Goal: Task Accomplishment & Management: Use online tool/utility

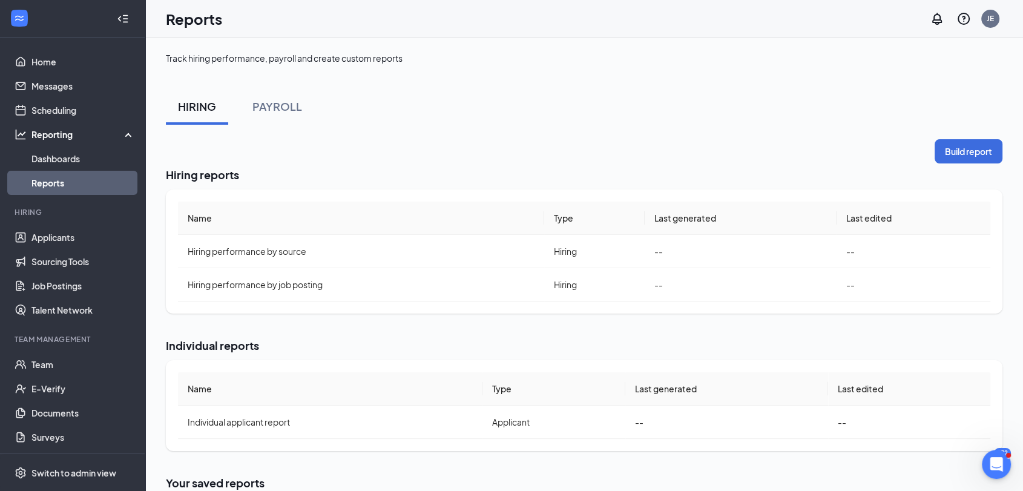
drag, startPoint x: 266, startPoint y: 105, endPoint x: 570, endPoint y: 97, distance: 304.1
click at [266, 105] on div "PAYROLL" at bounding box center [278, 106] width 50 height 15
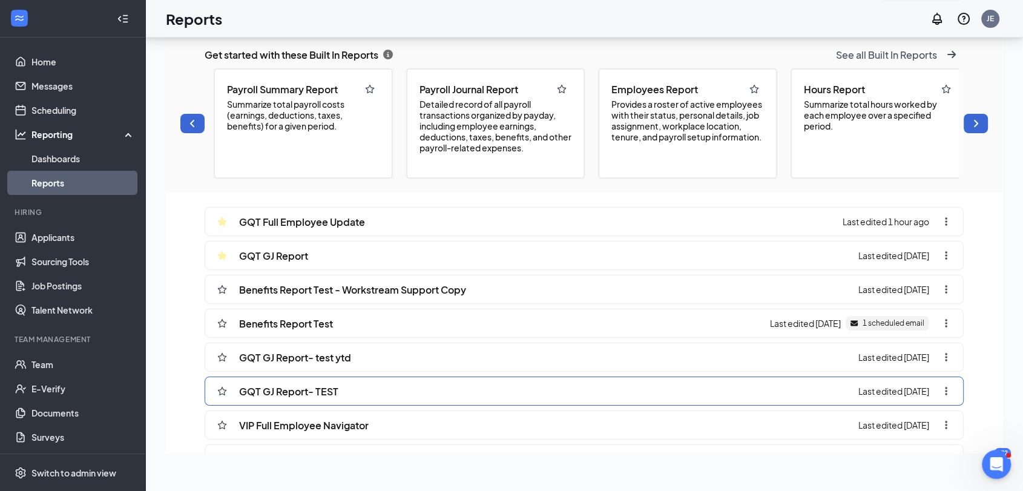
scroll to position [188, 0]
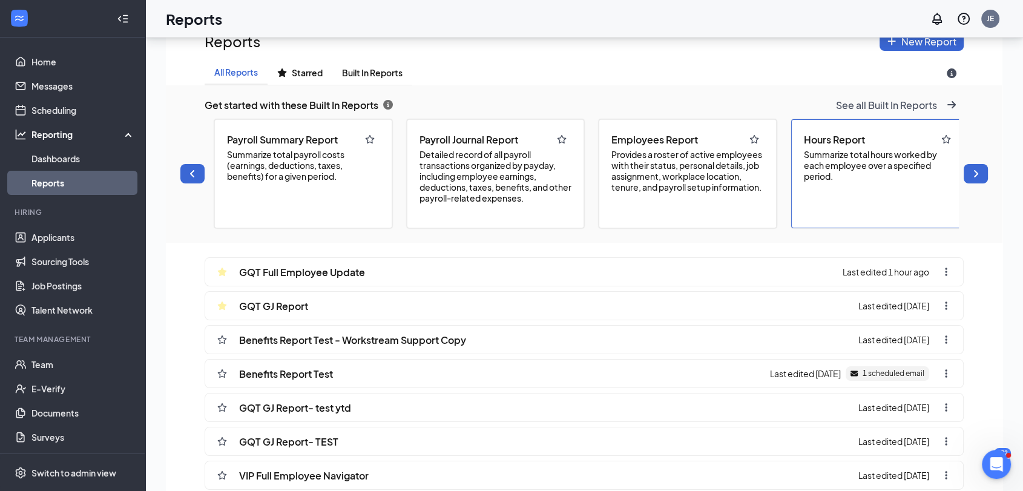
click at [868, 170] on span "Summarize total hours worked by each employee over a specified period." at bounding box center [880, 165] width 153 height 33
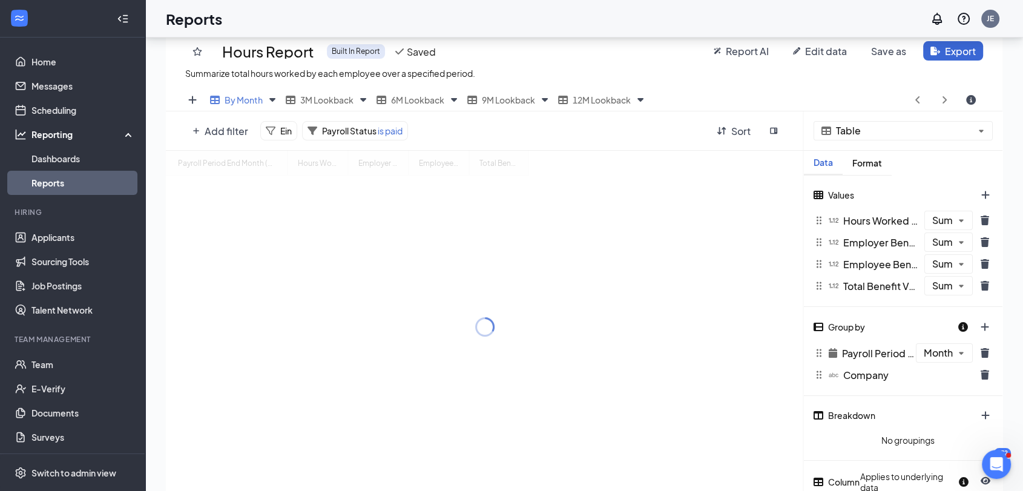
scroll to position [392, 836]
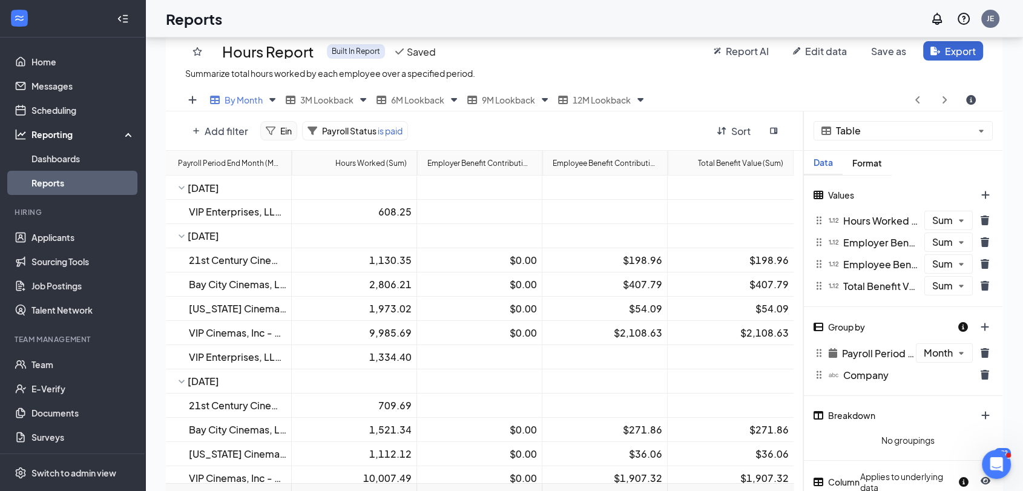
click at [273, 132] on icon at bounding box center [271, 131] width 10 height 10
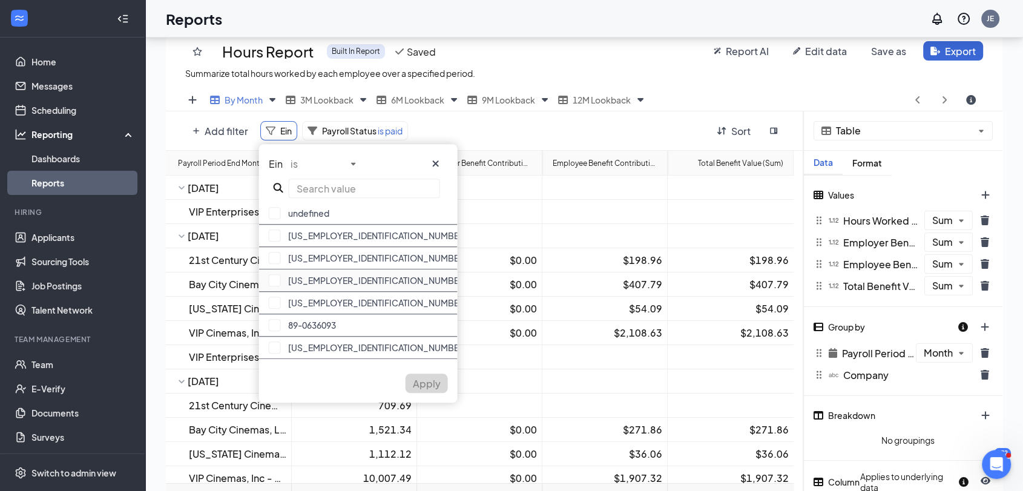
click at [326, 282] on div "[US_EMPLOYER_IDENTIFICATION_NUMBER]" at bounding box center [358, 280] width 199 height 22
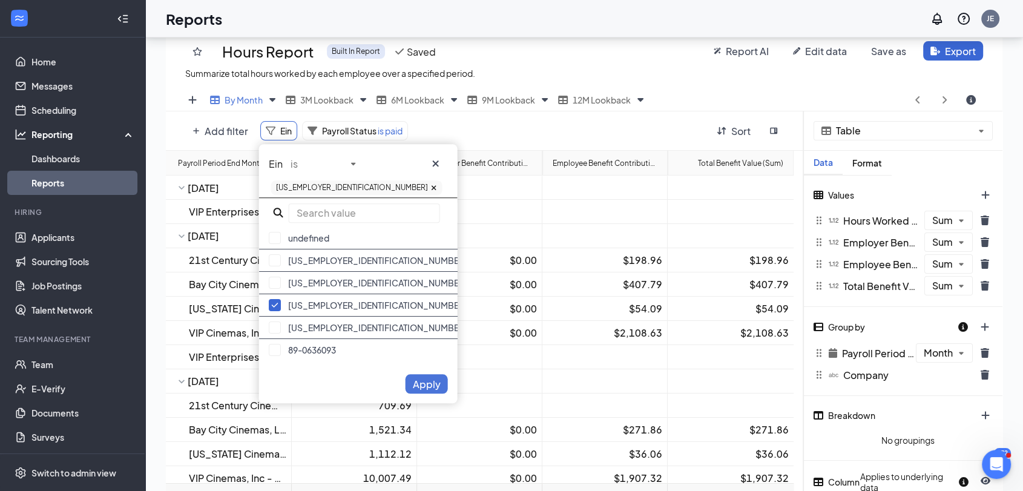
click at [426, 383] on span "Apply" at bounding box center [427, 384] width 28 height 13
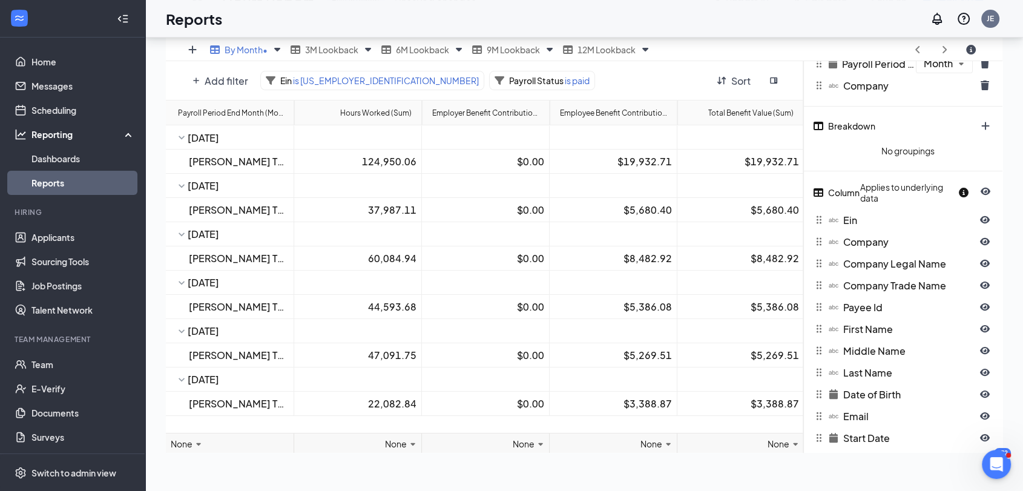
scroll to position [252, 0]
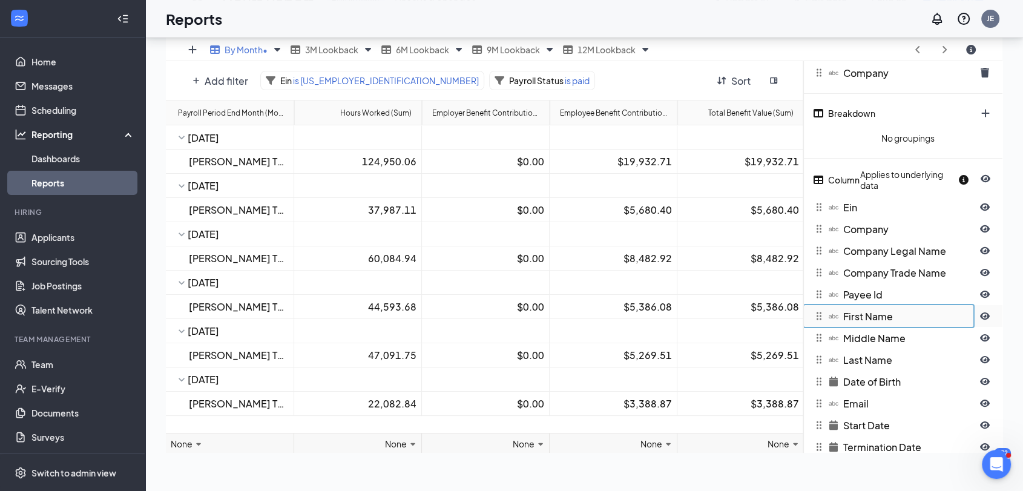
click at [879, 319] on div "Table Data Format Values Hours Worked (Sum) The number of hours worked by the e…" at bounding box center [903, 487] width 199 height 1357
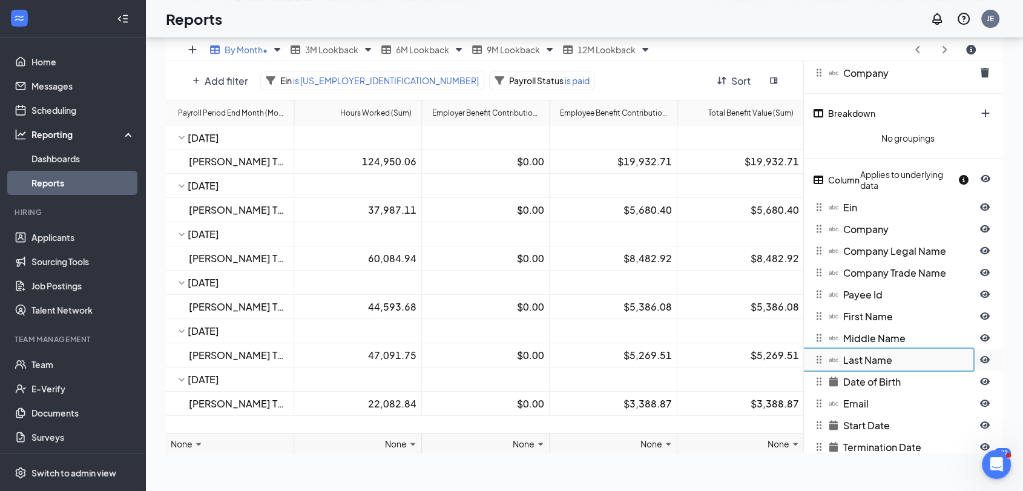
click at [870, 361] on div "Table Data Format Values Hours Worked (Sum) The number of hours worked by the e…" at bounding box center [903, 487] width 199 height 1357
click at [987, 311] on icon "eye-open icon" at bounding box center [985, 316] width 10 height 10
click at [988, 357] on icon "eye-open icon" at bounding box center [985, 359] width 10 height 7
drag, startPoint x: 984, startPoint y: 310, endPoint x: 998, endPoint y: 351, distance: 43.1
click at [984, 312] on icon "eye-closed icon" at bounding box center [985, 316] width 10 height 8
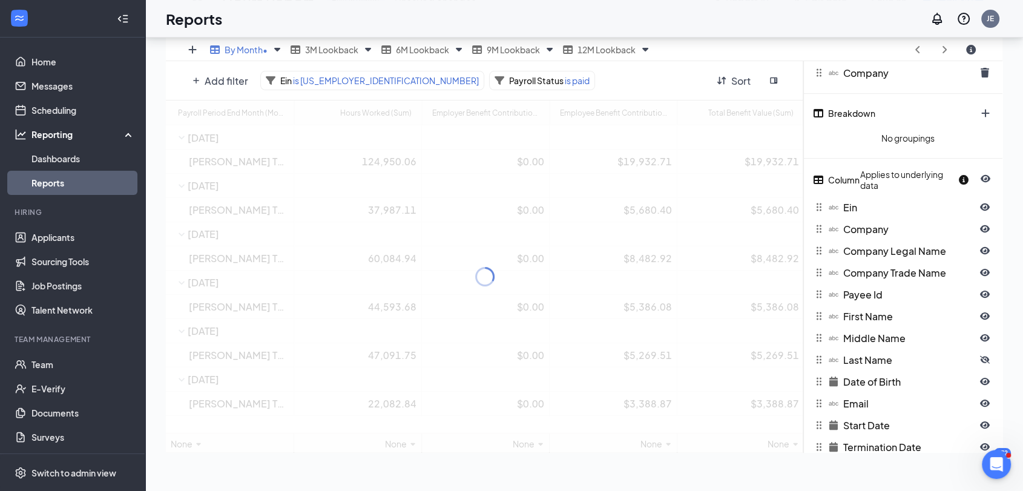
drag, startPoint x: 984, startPoint y: 352, endPoint x: 1030, endPoint y: 350, distance: 46.7
click at [984, 356] on icon "eye-closed icon" at bounding box center [985, 360] width 10 height 8
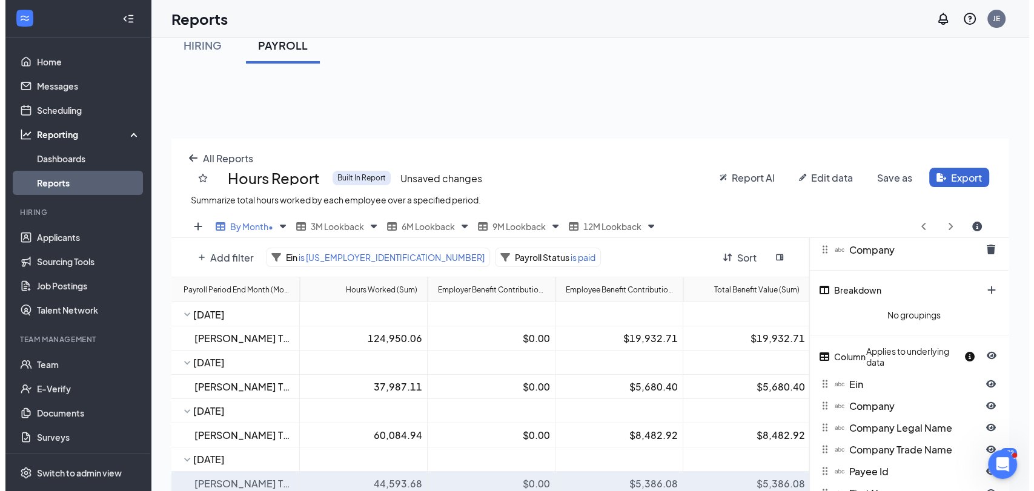
scroll to position [0, 0]
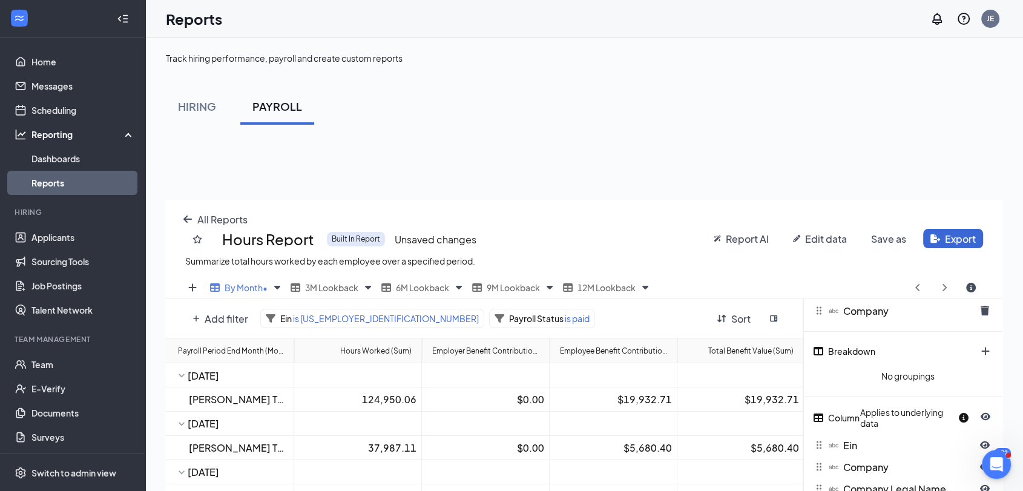
click at [835, 240] on span "Edit data" at bounding box center [826, 239] width 42 height 13
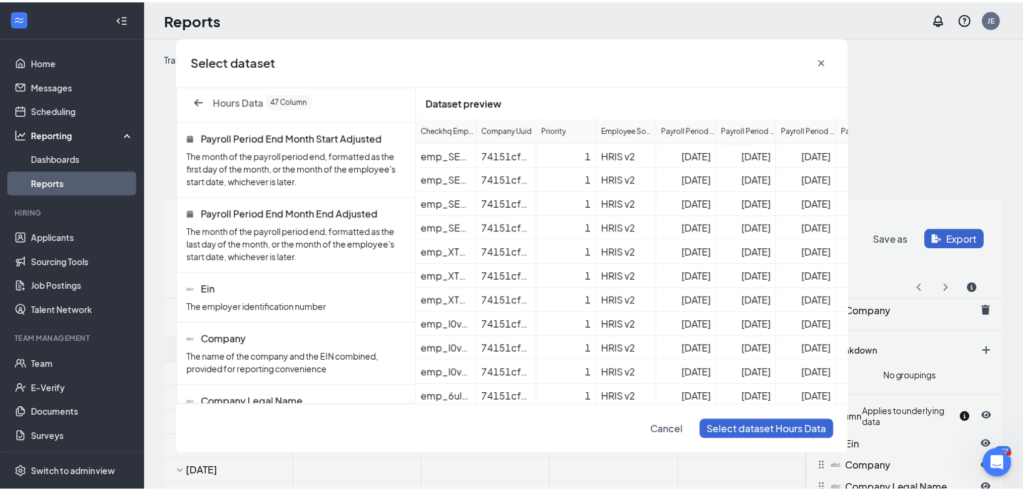
scroll to position [252, 0]
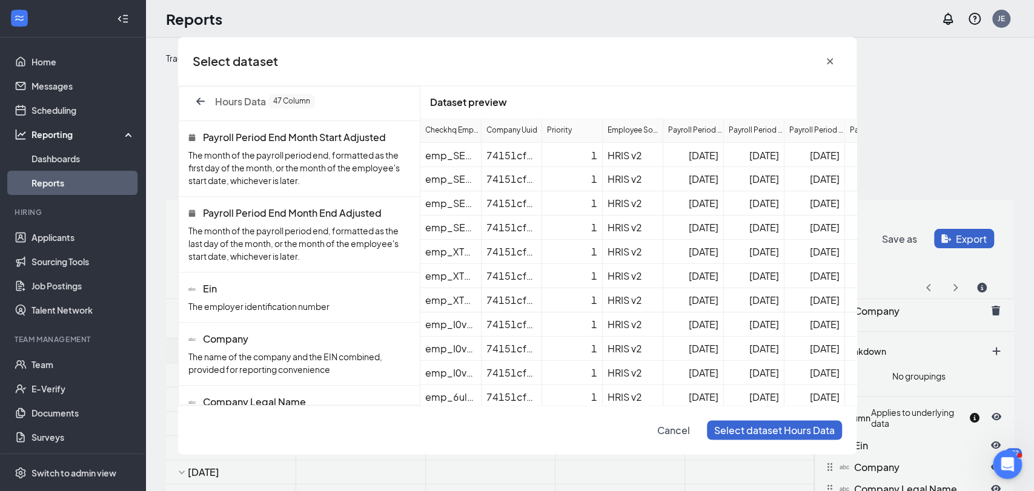
click at [760, 431] on span "Select dataset Hours Data" at bounding box center [774, 430] width 121 height 13
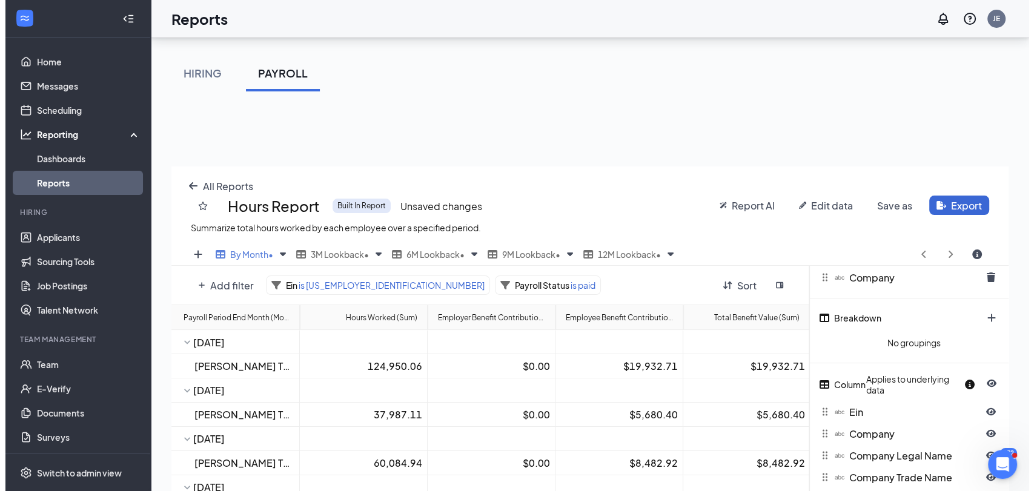
scroll to position [50, 0]
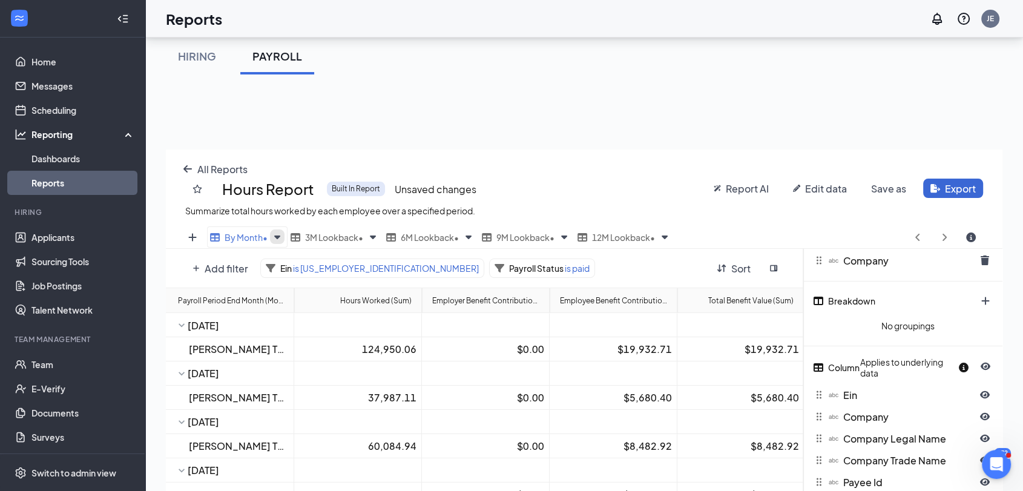
click at [277, 236] on icon "Views" at bounding box center [277, 238] width 6 height 4
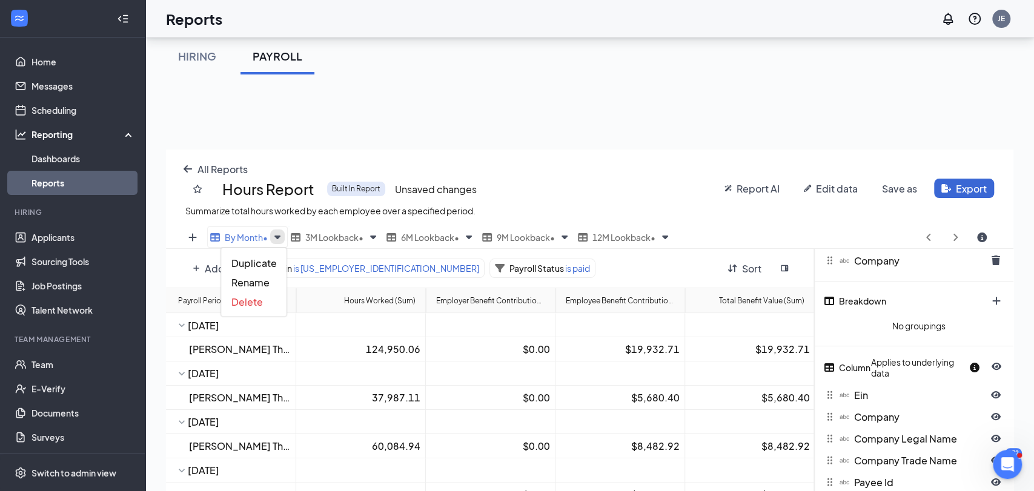
click at [277, 237] on icon "Views" at bounding box center [277, 237] width 15 height 15
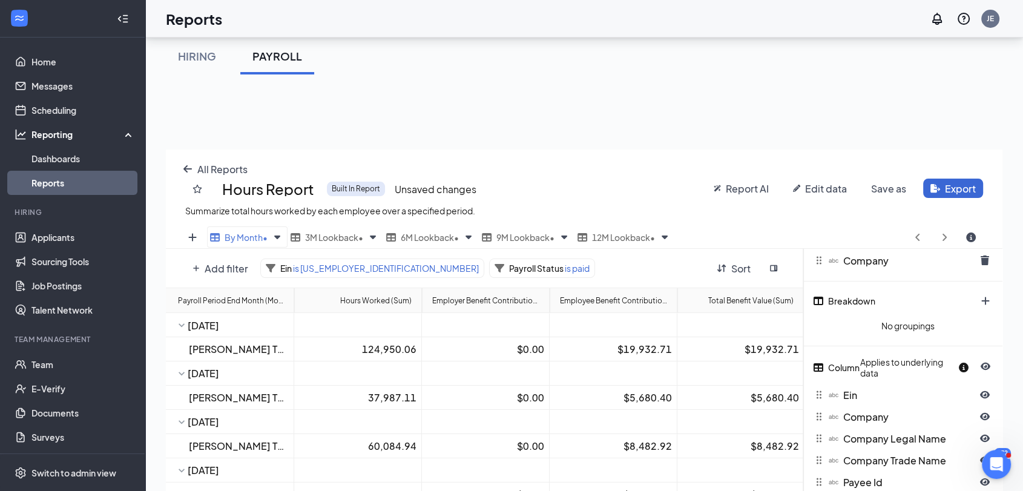
click at [266, 237] on span "By Month •" at bounding box center [246, 237] width 43 height 11
click at [281, 236] on icon "Views" at bounding box center [277, 237] width 15 height 15
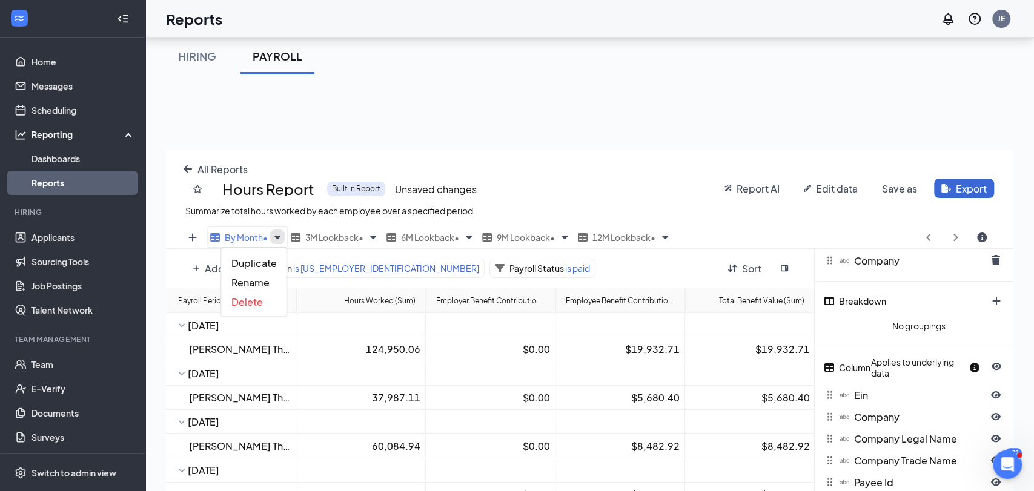
click at [281, 236] on icon "Views" at bounding box center [277, 237] width 15 height 15
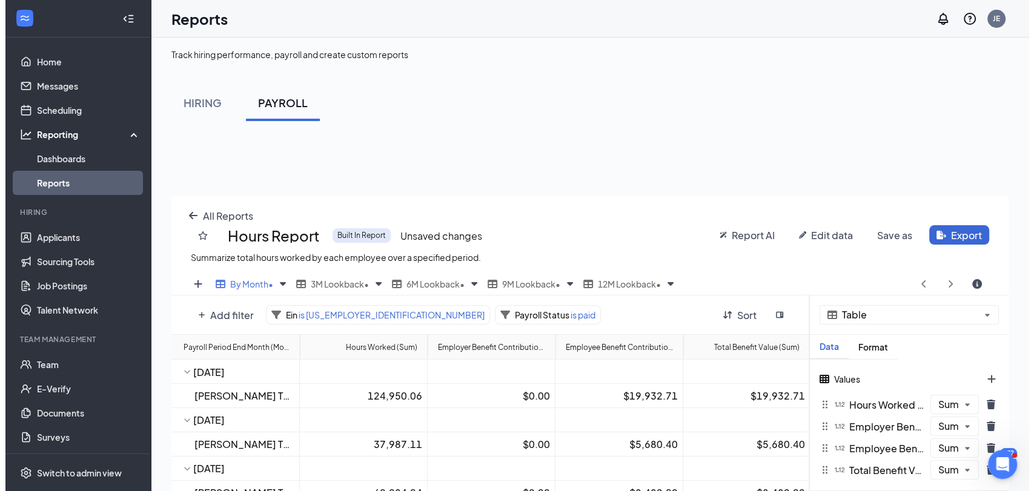
scroll to position [0, 0]
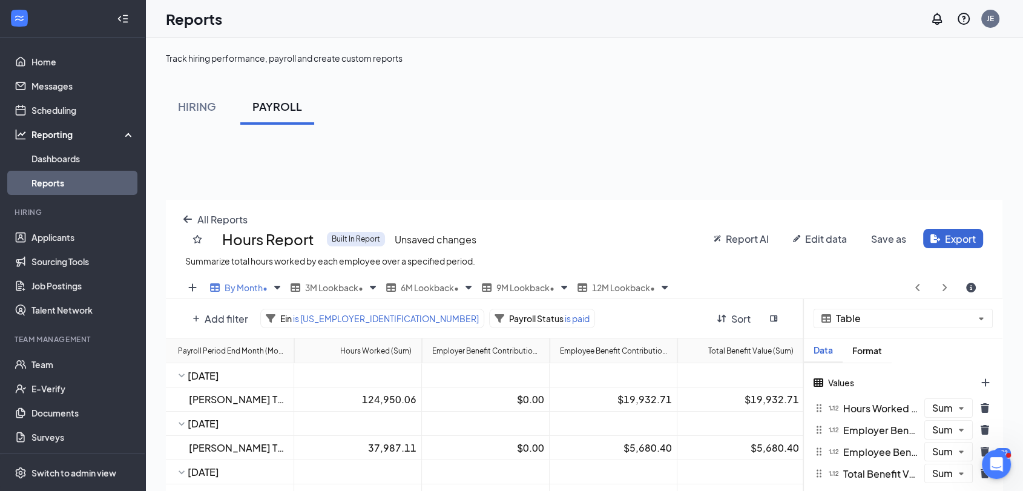
click at [830, 239] on span "Edit data" at bounding box center [826, 239] width 42 height 13
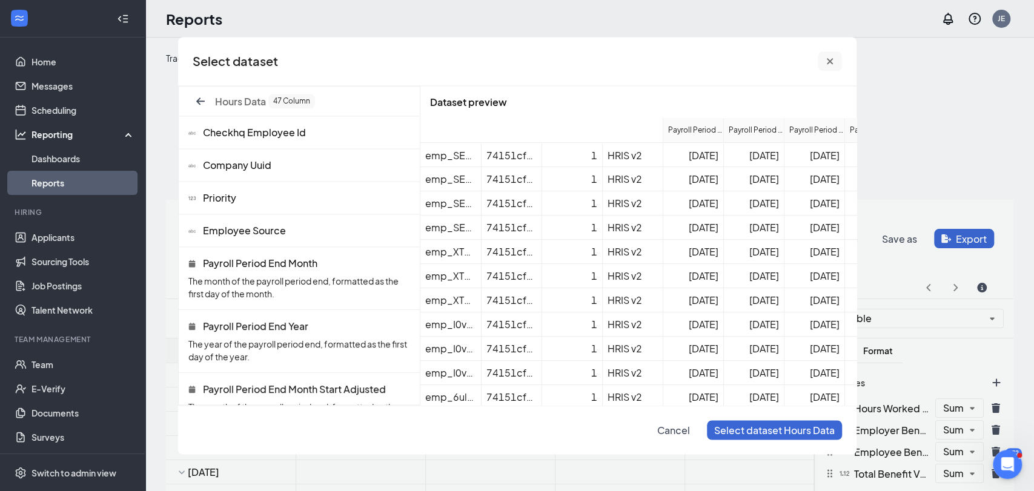
click at [827, 58] on icon "cross icon" at bounding box center [830, 61] width 10 height 10
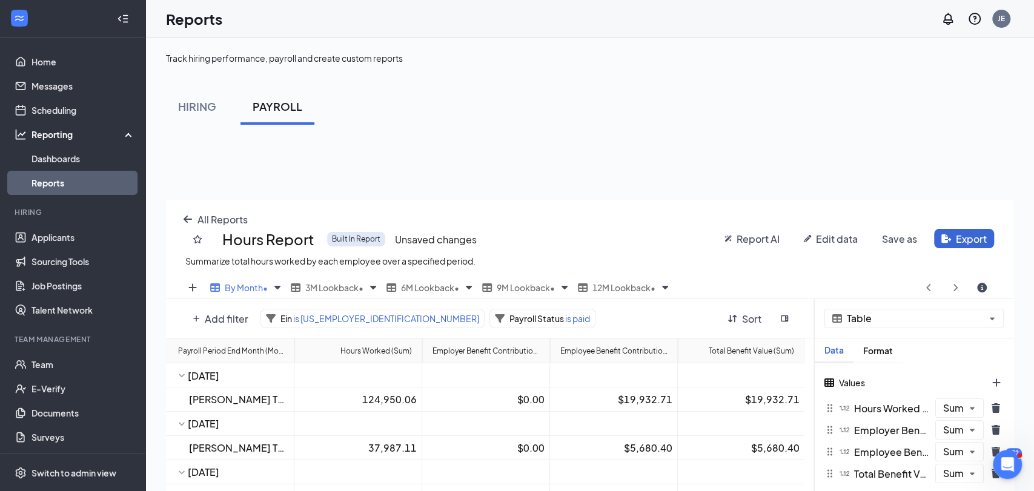
scroll to position [60168, 59723]
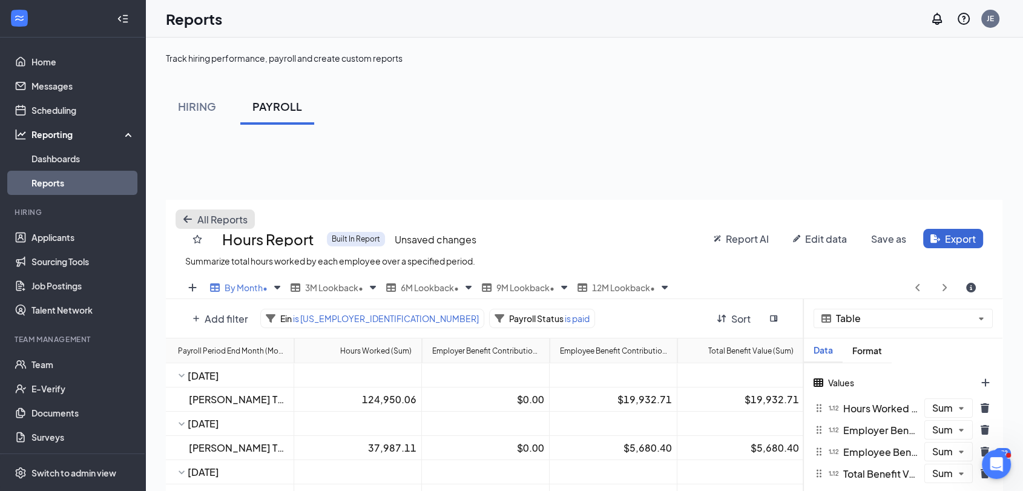
click at [226, 220] on span "All Reports" at bounding box center [222, 219] width 50 height 13
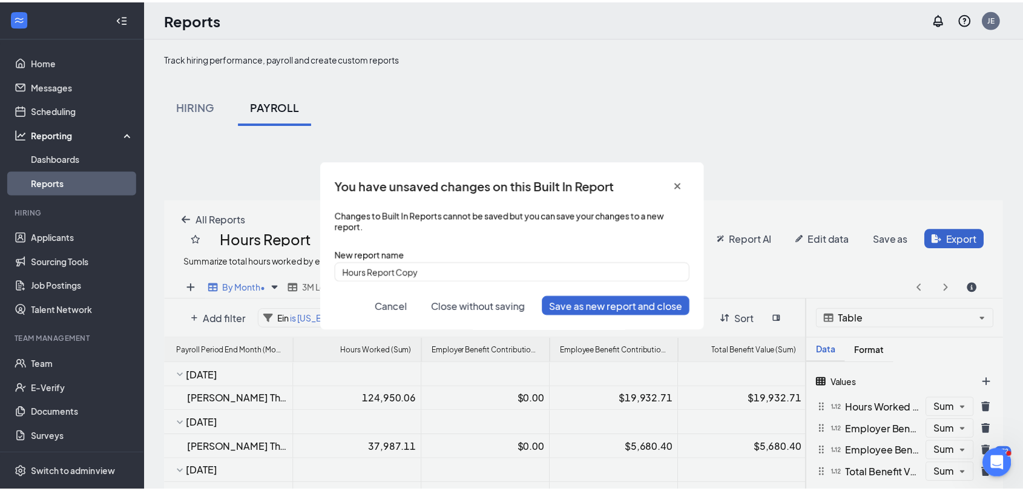
scroll to position [392, 847]
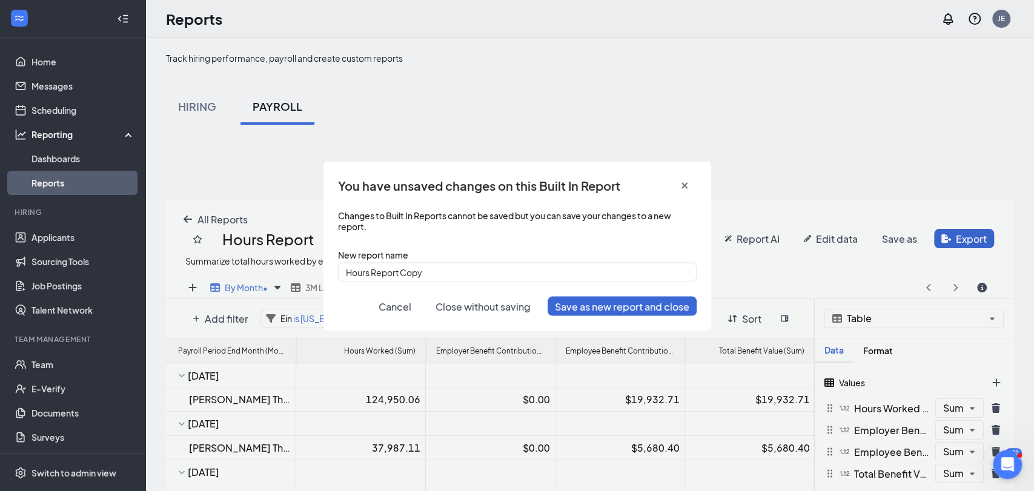
click at [455, 305] on span "Close without saving" at bounding box center [482, 306] width 95 height 13
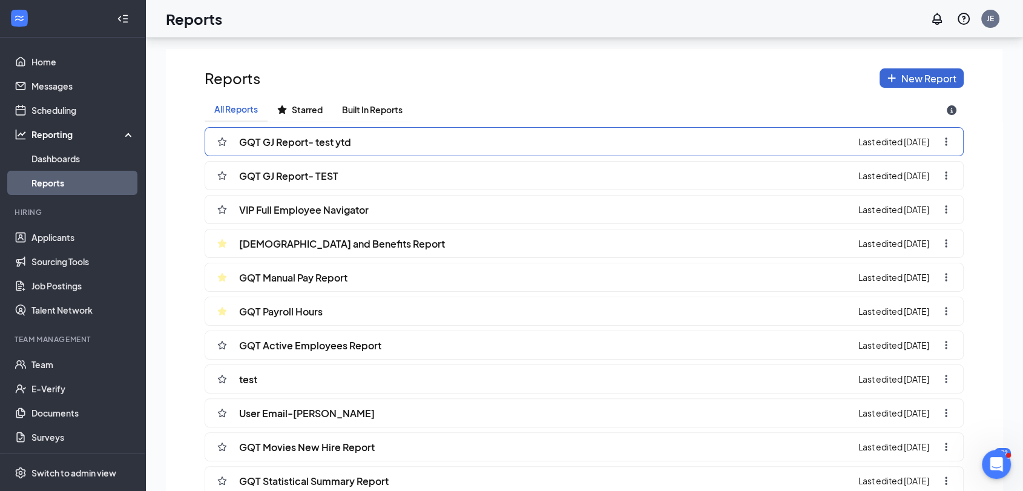
click at [455, 316] on div "GQT Payroll Hours Last edited [DATE]" at bounding box center [584, 311] width 759 height 29
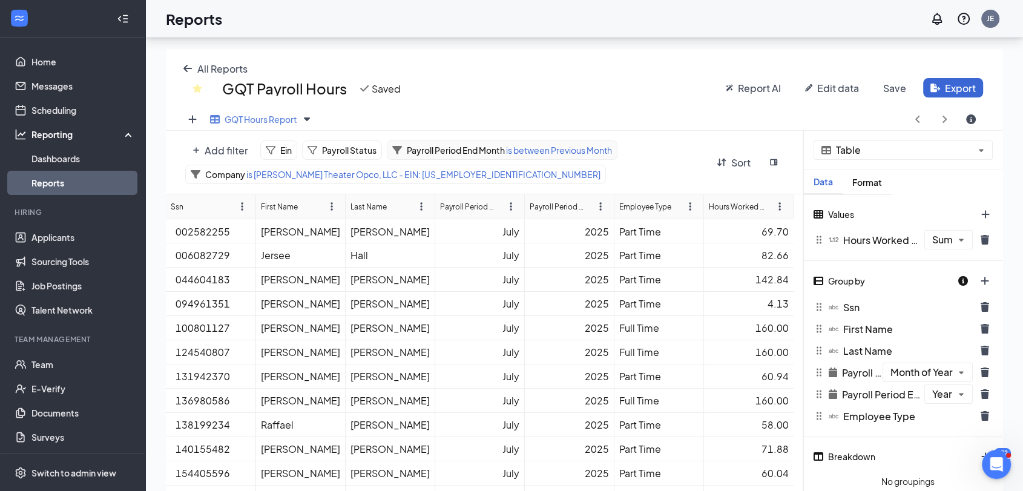
click at [500, 148] on span "Payroll Period End Month" at bounding box center [456, 150] width 98 height 11
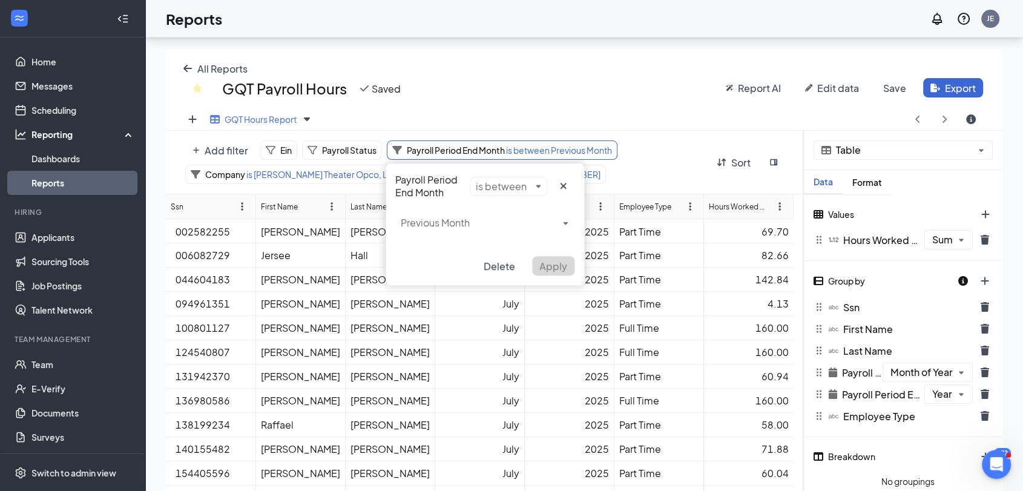
click at [530, 185] on div "Payroll Period End Month is between Previous Month Delete Apply" at bounding box center [485, 225] width 199 height 122
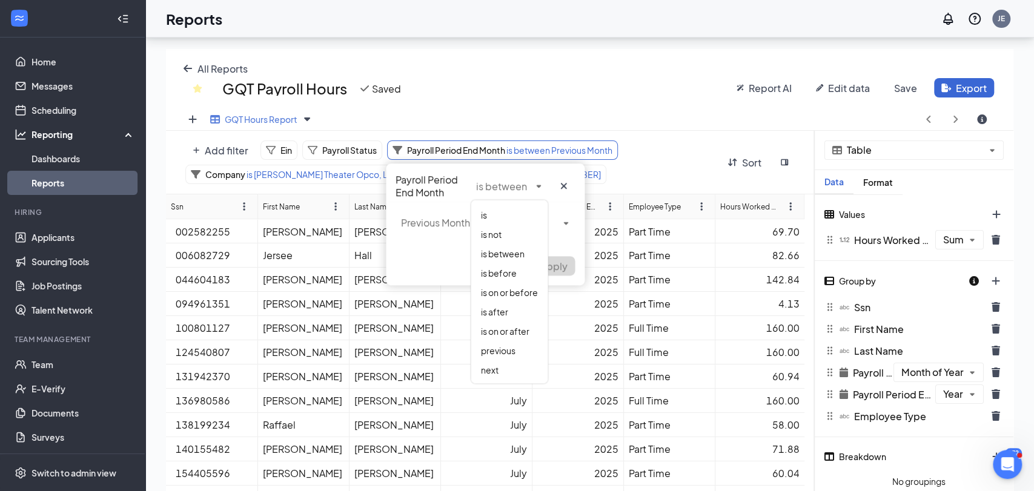
click at [576, 180] on div "Payroll Period End Month is between Previous Month Delete Apply" at bounding box center [485, 225] width 199 height 122
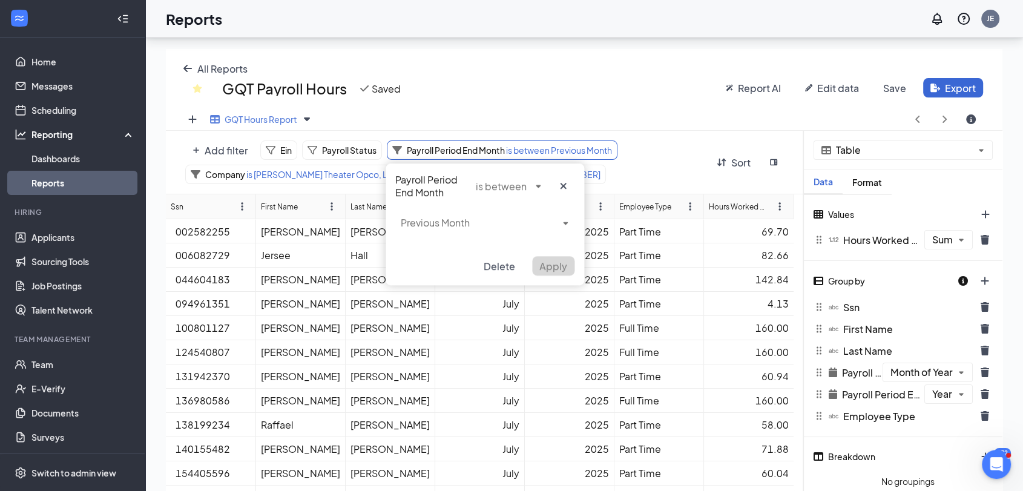
click at [644, 104] on div "All Reports GQT Payroll Hours Saved Report AI Edit data Save Export" at bounding box center [584, 78] width 837 height 59
click at [502, 90] on div "GQT Payroll Hours Saved" at bounding box center [447, 88] width 524 height 21
click at [562, 185] on icon "cross icon" at bounding box center [564, 186] width 6 height 6
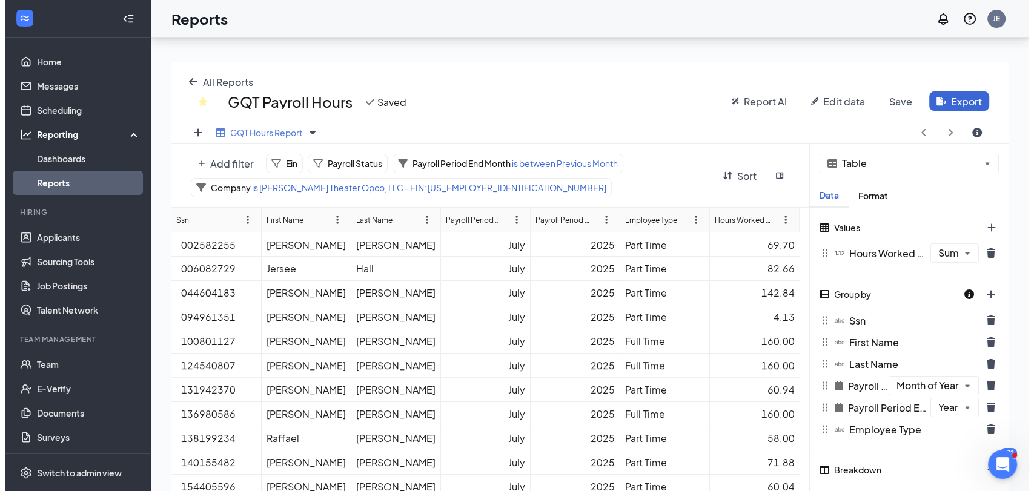
scroll to position [50, 0]
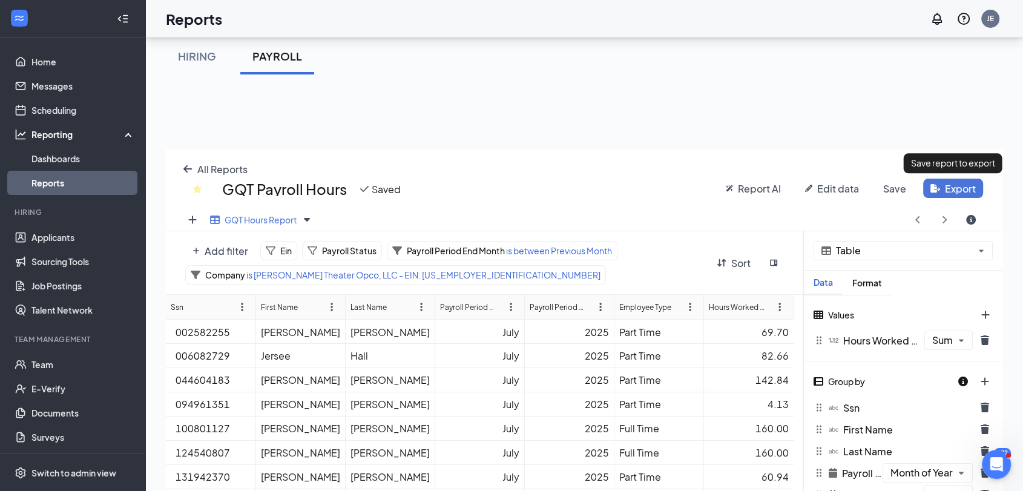
click at [952, 185] on button "Export" at bounding box center [954, 188] width 60 height 19
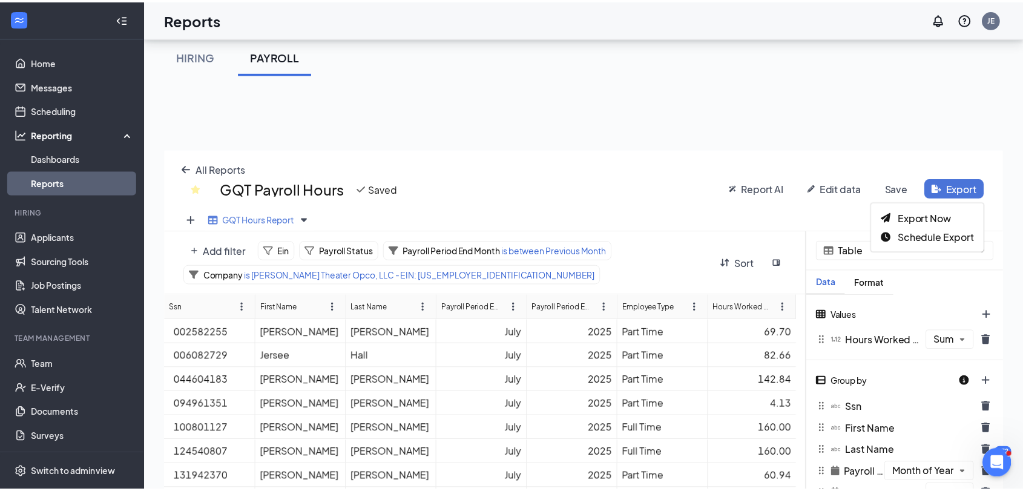
scroll to position [409, 847]
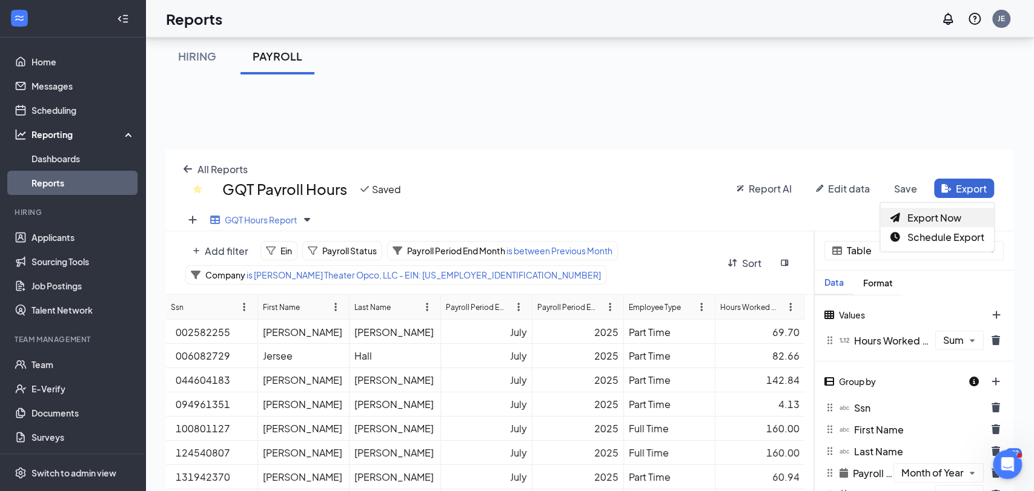
click at [919, 218] on span "Export Now" at bounding box center [934, 217] width 54 height 13
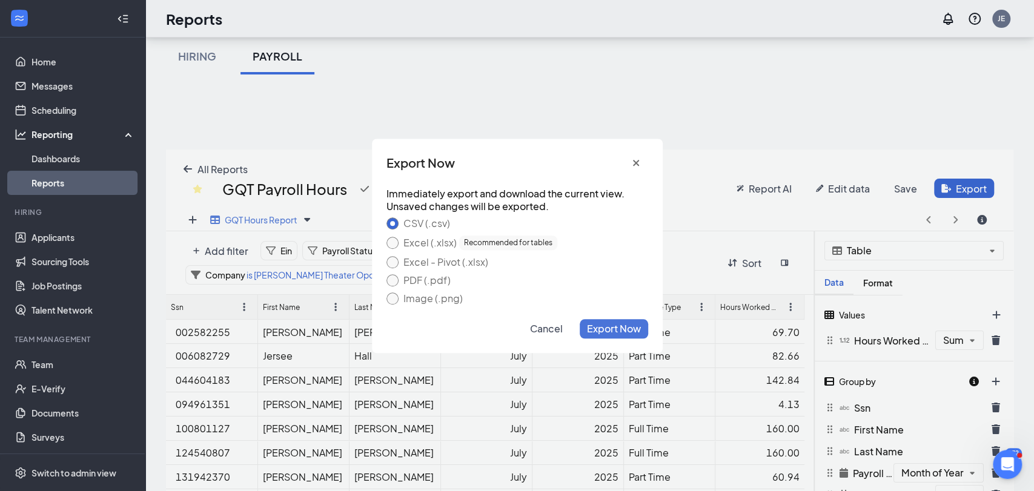
click at [610, 330] on span "Export Now" at bounding box center [614, 328] width 54 height 13
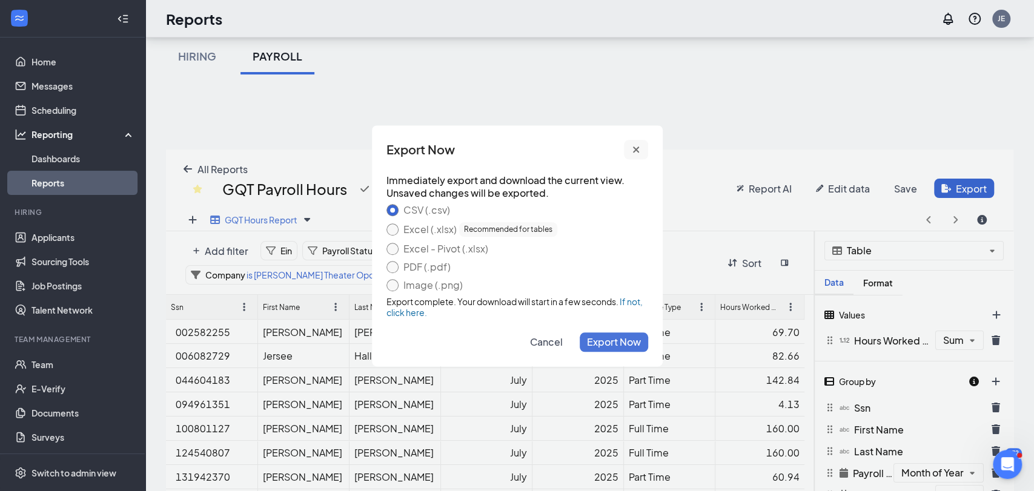
click at [630, 151] on button "cross icon" at bounding box center [636, 149] width 24 height 19
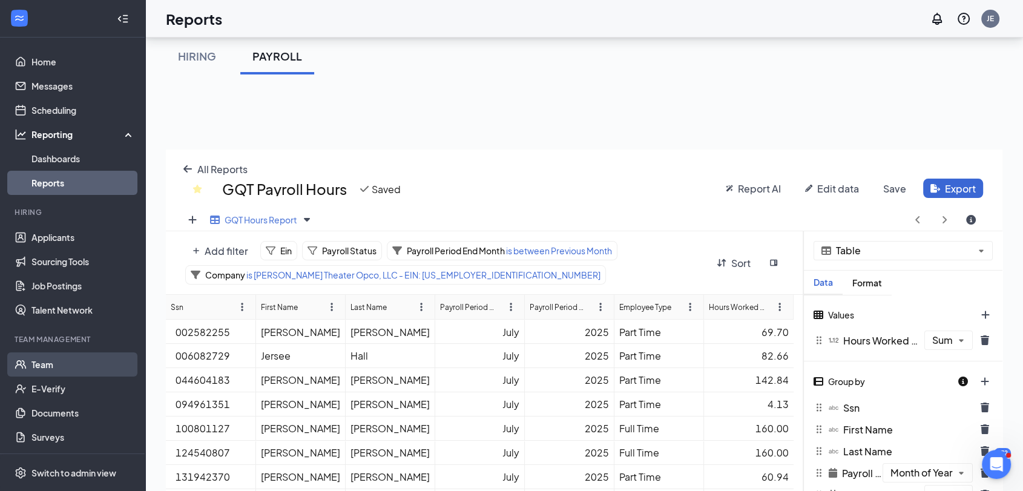
scroll to position [60151, 59723]
click at [41, 366] on link "Team" at bounding box center [83, 364] width 104 height 24
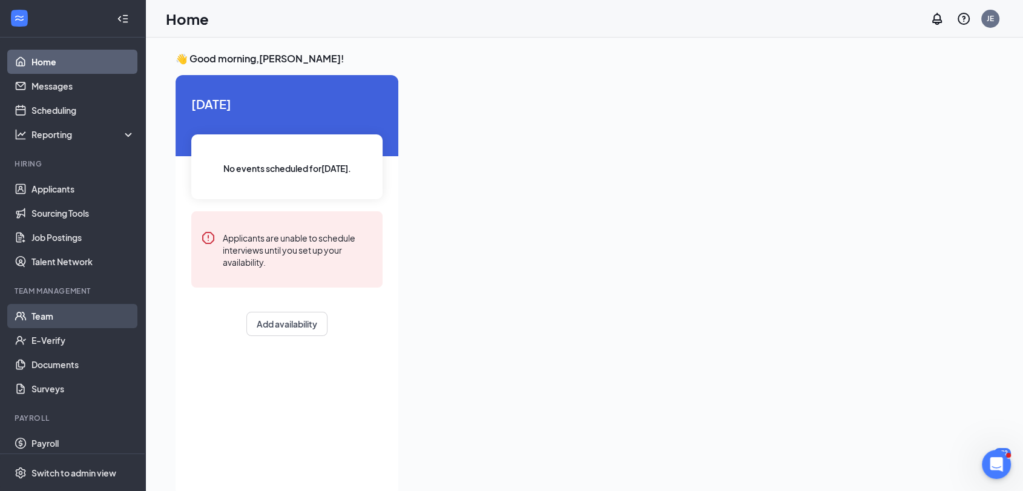
click at [35, 314] on link "Team" at bounding box center [83, 316] width 104 height 24
